Goal: Information Seeking & Learning: Learn about a topic

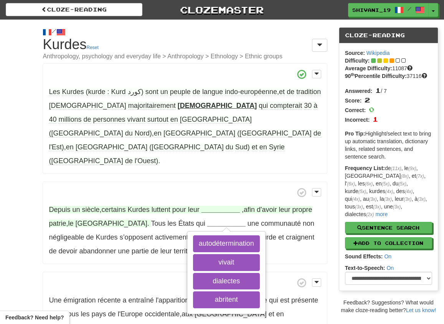
click at [216, 206] on strong "__________" at bounding box center [221, 210] width 38 height 8
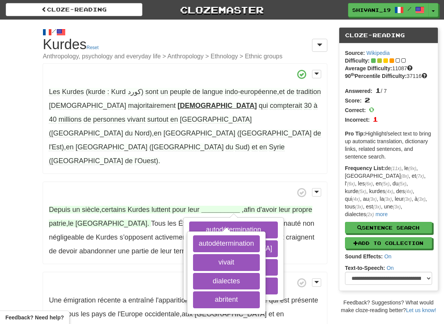
click at [223, 206] on strong "__________" at bounding box center [221, 210] width 38 height 8
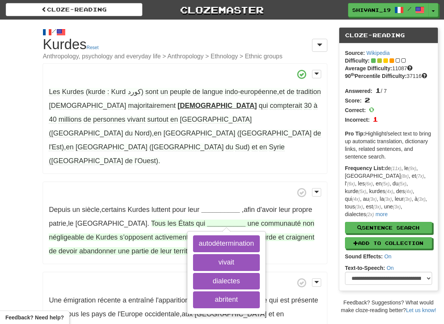
click at [207, 220] on strong "__________" at bounding box center [226, 224] width 38 height 8
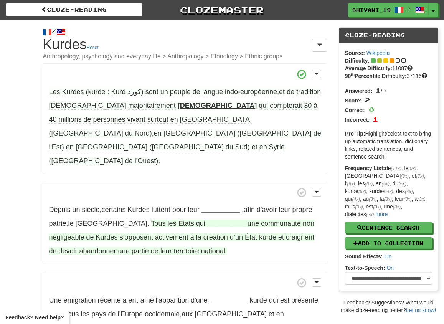
click at [207, 220] on strong "__________" at bounding box center [226, 224] width 38 height 8
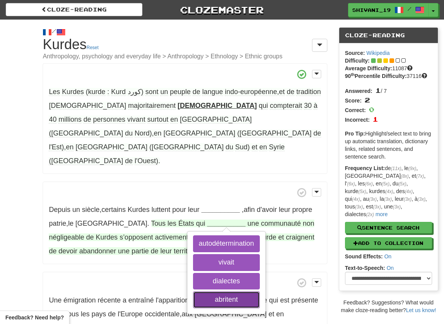
click at [195, 291] on button "abritent" at bounding box center [226, 299] width 67 height 17
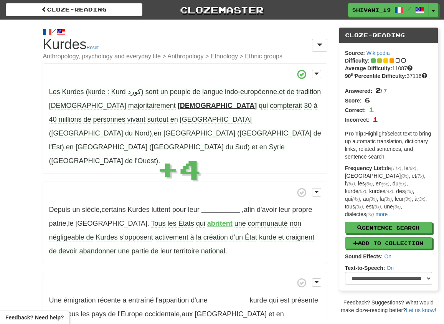
click at [207, 220] on strong "abritent" at bounding box center [219, 224] width 25 height 8
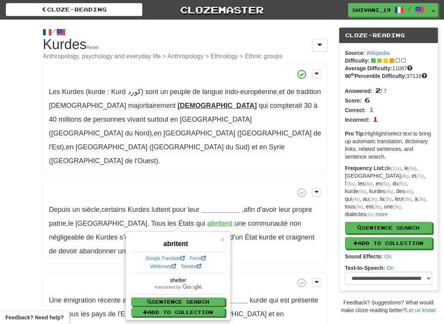
click at [248, 220] on span "communauté" at bounding box center [268, 224] width 40 height 8
click at [230, 233] on span "d’un" at bounding box center [236, 237] width 13 height 8
click at [286, 233] on span "craignent" at bounding box center [300, 237] width 28 height 8
click at [190, 310] on button "Add to Collection" at bounding box center [179, 312] width 94 height 8
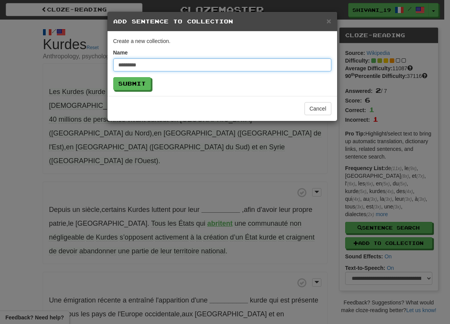
type input "*********"
click at [113, 77] on button "Submit" at bounding box center [132, 83] width 38 height 13
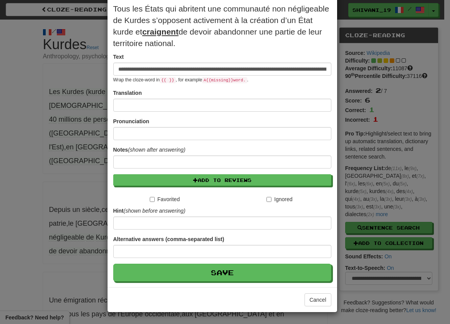
click at [167, 30] on u "craignent" at bounding box center [160, 31] width 36 height 9
type input "**********"
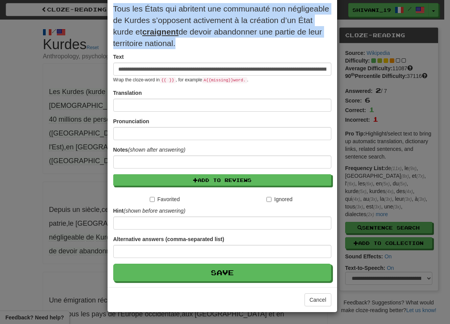
click at [167, 30] on u "craignent" at bounding box center [160, 31] width 36 height 9
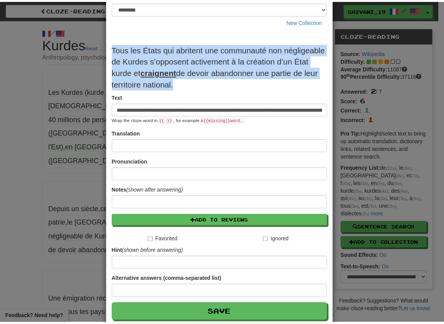
scroll to position [86, 0]
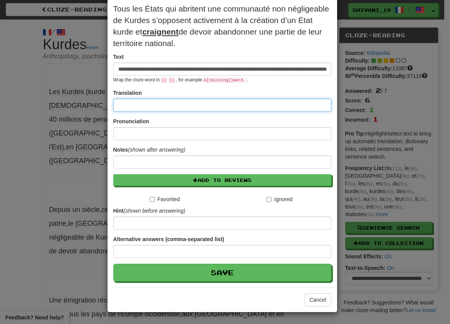
click at [159, 102] on input at bounding box center [222, 105] width 218 height 13
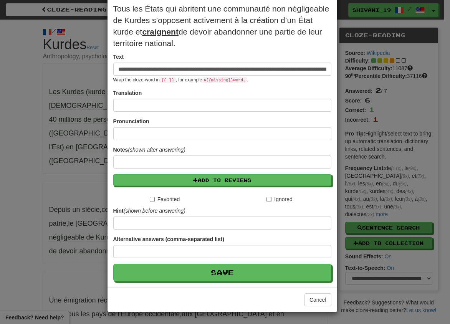
click at [352, 17] on div "**********" at bounding box center [225, 162] width 450 height 324
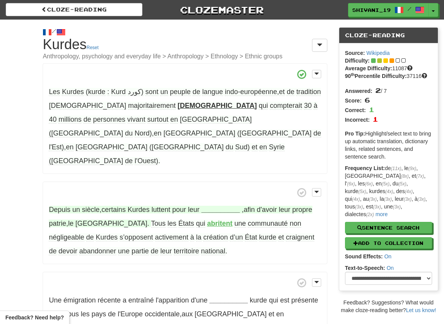
click at [216, 206] on strong "__________" at bounding box center [221, 210] width 38 height 8
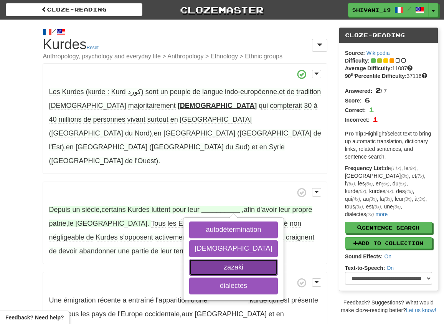
click at [247, 259] on button "zazaki" at bounding box center [233, 267] width 89 height 17
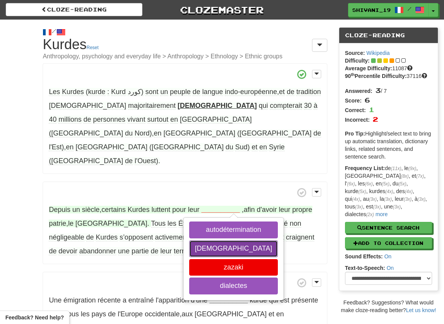
click at [229, 240] on button "[DEMOGRAPHIC_DATA]" at bounding box center [233, 248] width 89 height 17
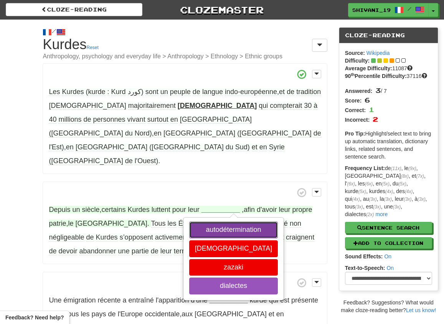
click at [233, 221] on button "autodétermination" at bounding box center [233, 229] width 89 height 17
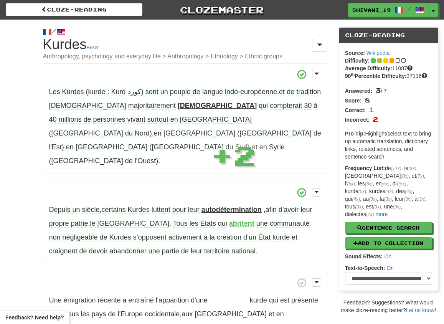
click at [237, 206] on strong "autodétermination" at bounding box center [232, 210] width 60 height 8
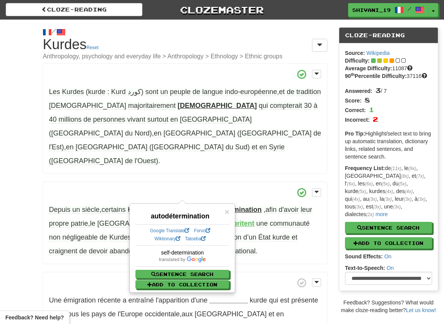
click at [289, 278] on span at bounding box center [185, 283] width 272 height 10
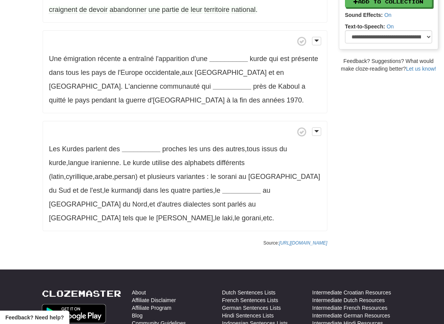
scroll to position [243, 0]
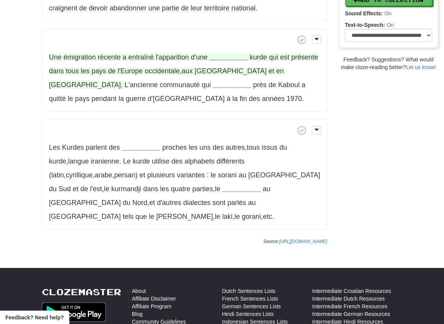
click at [144, 53] on span "entraîné" at bounding box center [141, 57] width 25 height 8
click at [226, 53] on strong "__________" at bounding box center [229, 57] width 38 height 8
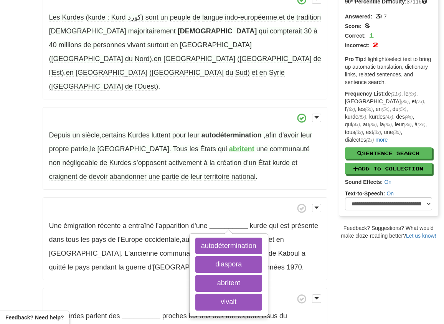
scroll to position [0, 0]
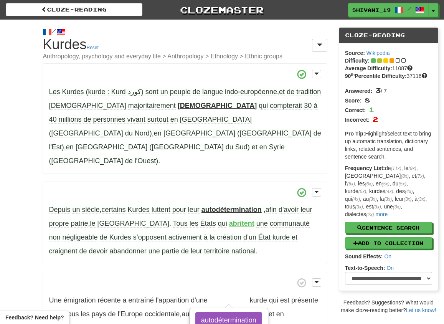
click at [229, 220] on strong "abritent" at bounding box center [241, 224] width 25 height 8
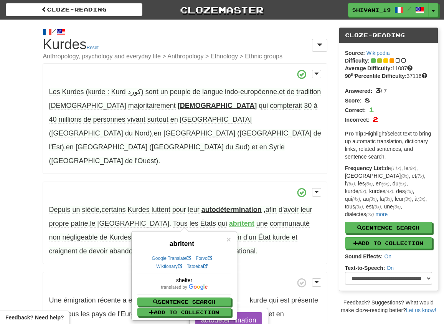
click at [252, 220] on p "Depuis un siècle , certains [DEMOGRAPHIC_DATA] luttent pour leur autodéterminat…" at bounding box center [185, 223] width 284 height 83
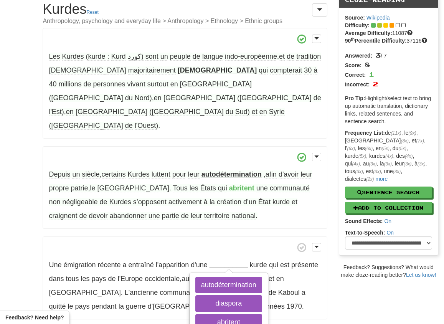
scroll to position [61, 0]
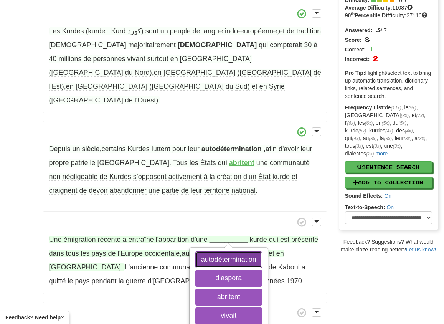
click at [220, 251] on button "autodétermination" at bounding box center [228, 259] width 67 height 17
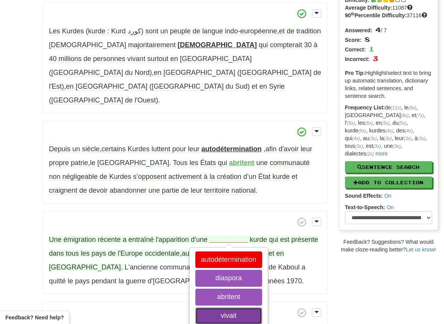
click at [239, 307] on button "vivait" at bounding box center [228, 315] width 67 height 17
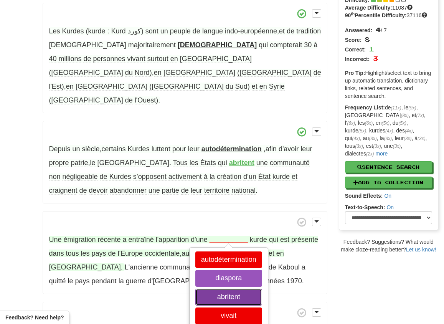
click at [237, 289] on button "abritent" at bounding box center [228, 297] width 67 height 17
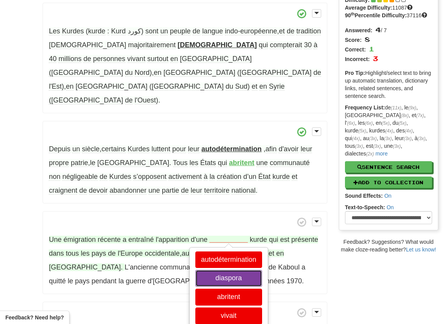
click at [235, 270] on button "diaspora" at bounding box center [228, 278] width 67 height 17
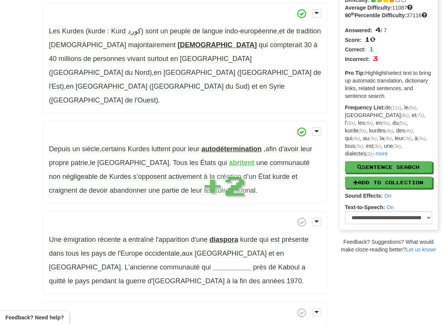
click at [232, 236] on strong "diaspora" at bounding box center [224, 240] width 29 height 8
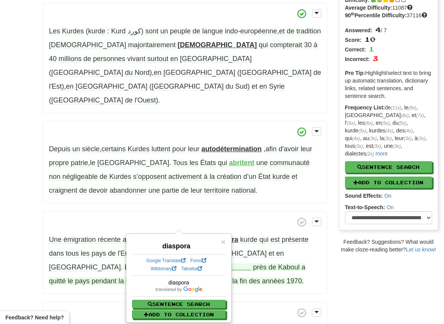
click at [213, 263] on strong "__________" at bounding box center [232, 267] width 38 height 8
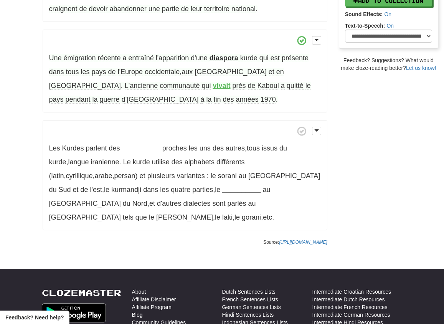
scroll to position [243, 0]
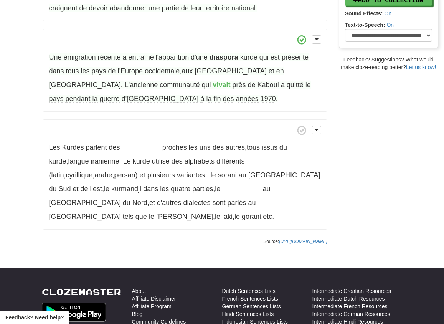
click at [231, 53] on strong "diaspora" at bounding box center [224, 57] width 29 height 8
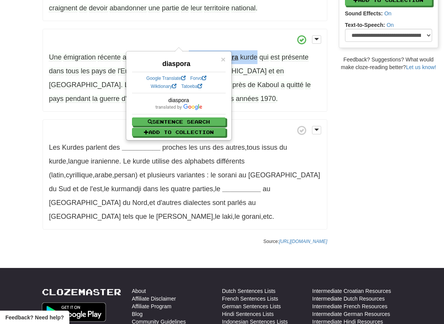
drag, startPoint x: 188, startPoint y: 28, endPoint x: 258, endPoint y: 31, distance: 70.7
click at [258, 53] on span "Une émigration récente a entraîné l'apparition d'une diaspora [DEMOGRAPHIC_DATA…" at bounding box center [179, 71] width 260 height 36
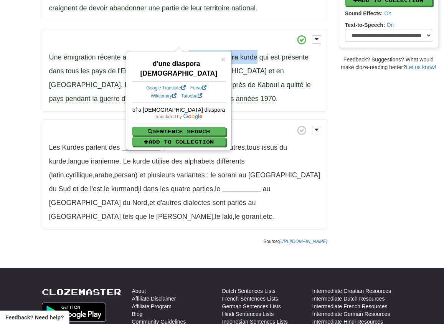
drag, startPoint x: 258, startPoint y: 31, endPoint x: 256, endPoint y: 27, distance: 5.3
copy span "d'une diaspora [DEMOGRAPHIC_DATA]"
